Goal: Transaction & Acquisition: Purchase product/service

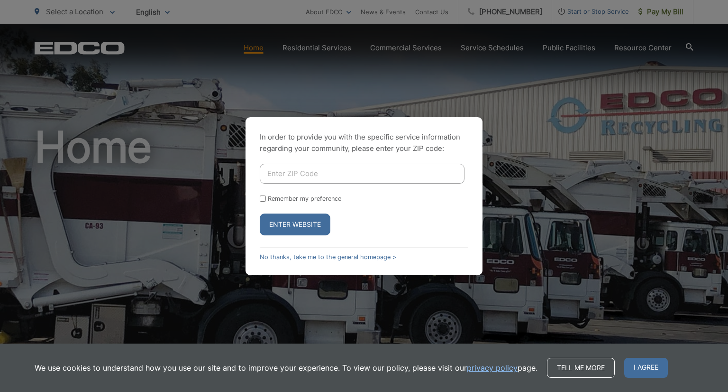
click at [281, 177] on input "Enter ZIP Code" at bounding box center [362, 174] width 205 height 20
type input "92078"
click at [263, 199] on input "Remember my preference" at bounding box center [263, 198] width 6 height 6
checkbox input "true"
click at [290, 226] on button "Enter Website" at bounding box center [295, 224] width 71 height 22
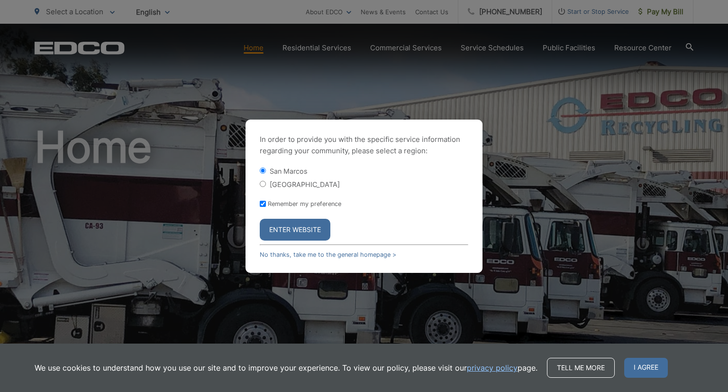
click at [284, 228] on button "Enter Website" at bounding box center [295, 230] width 71 height 22
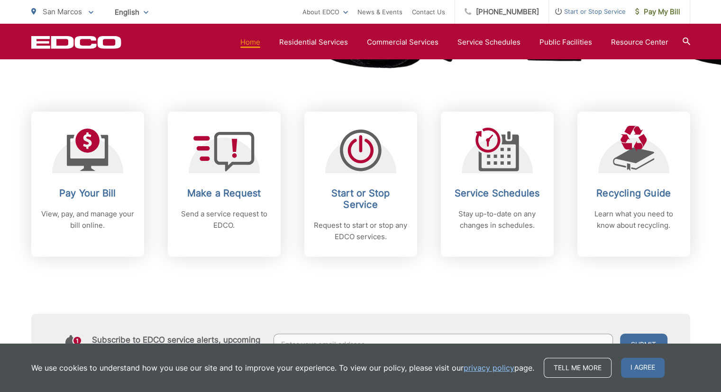
scroll to position [379, 0]
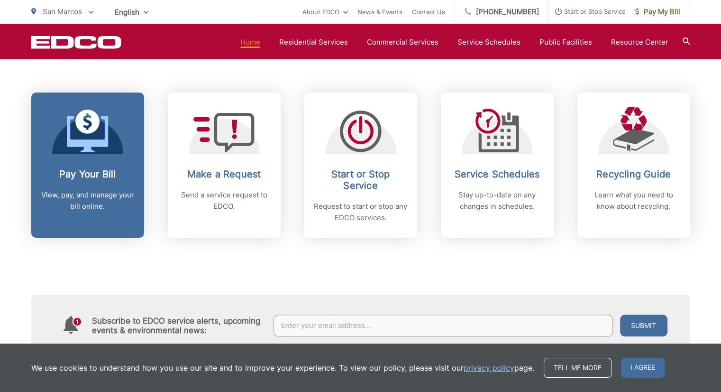
click at [99, 131] on icon at bounding box center [88, 131] width 42 height 43
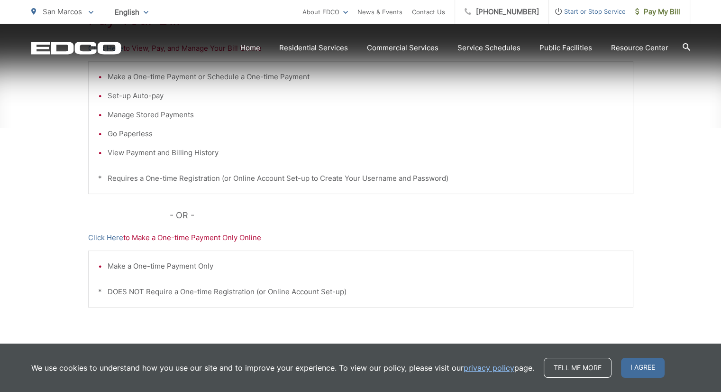
scroll to position [283, 0]
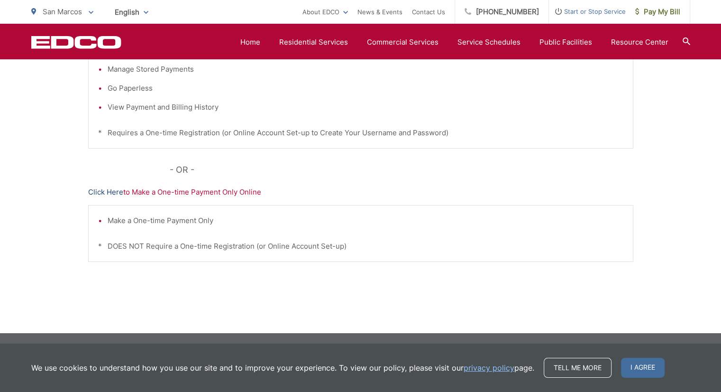
click at [100, 192] on link "Click Here" at bounding box center [105, 191] width 35 height 11
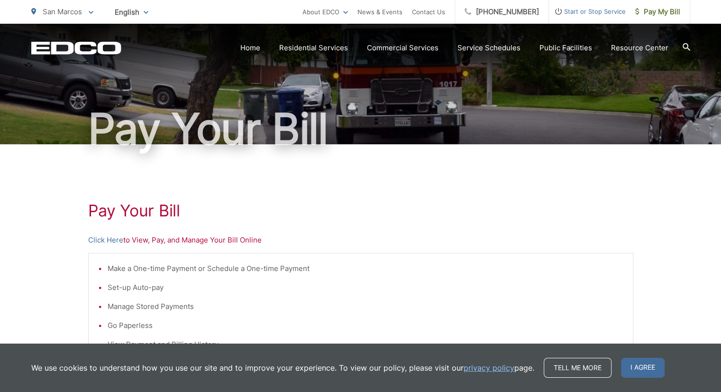
scroll to position [0, 0]
